Goal: Find specific page/section: Find specific page/section

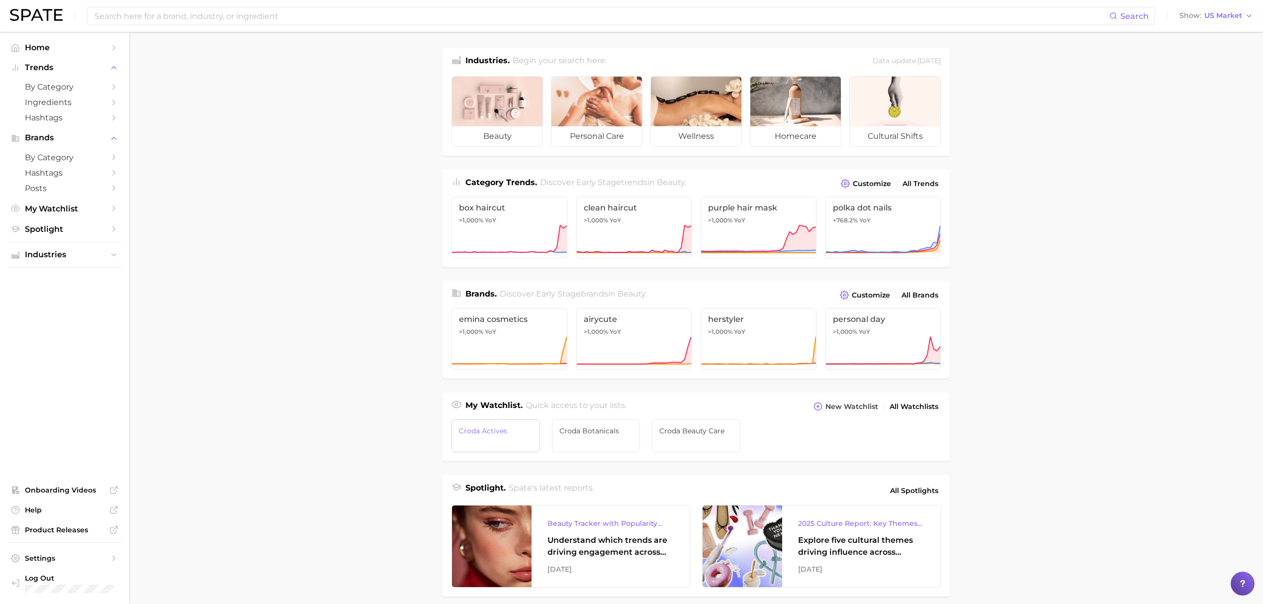
click at [499, 428] on span "Croda Actives" at bounding box center [496, 431] width 74 height 8
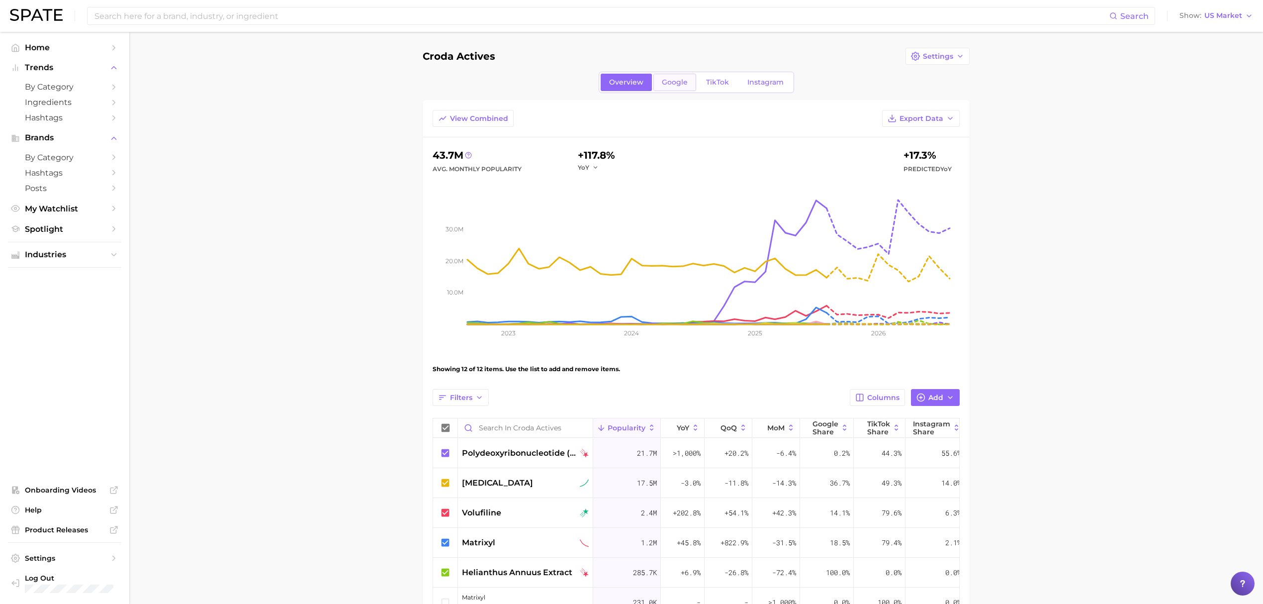
click at [683, 90] on link "Google" at bounding box center [674, 82] width 43 height 17
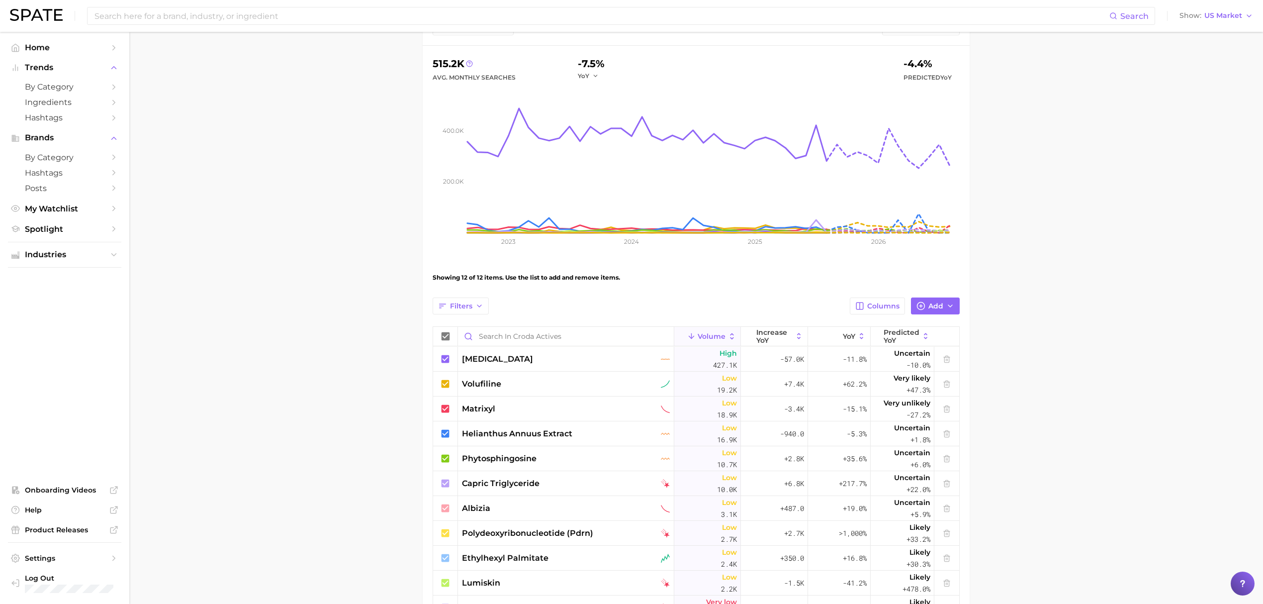
scroll to position [265, 0]
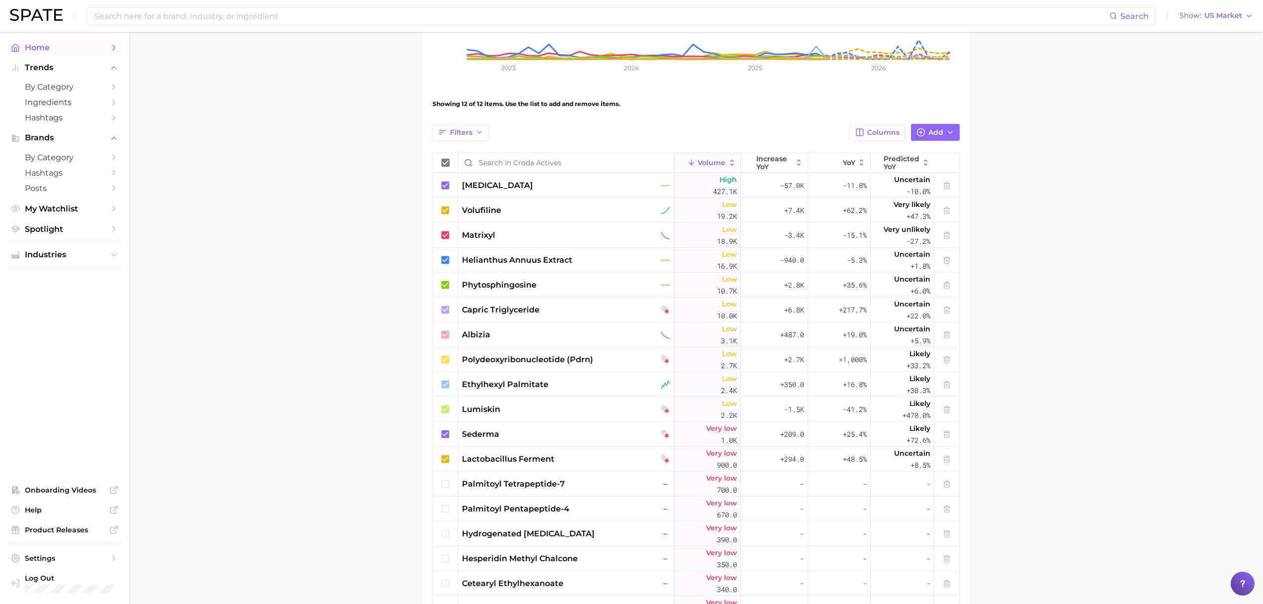
click at [116, 51] on icon "Sidebar" at bounding box center [113, 47] width 9 height 9
